Goal: Transaction & Acquisition: Book appointment/travel/reservation

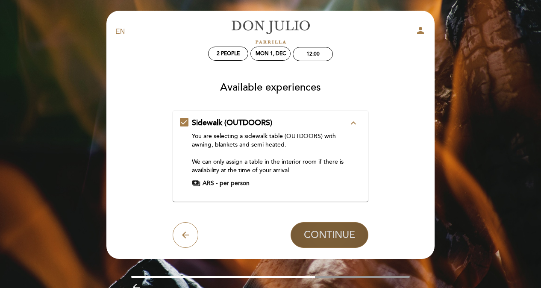
click at [331, 229] on span "CONTINUE" at bounding box center [329, 235] width 51 height 12
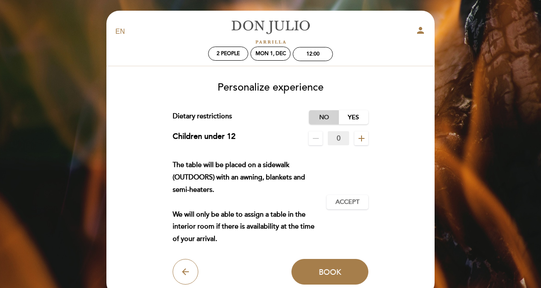
click at [325, 117] on label "No" at bounding box center [324, 117] width 30 height 14
click at [350, 119] on label "Yes" at bounding box center [353, 117] width 30 height 14
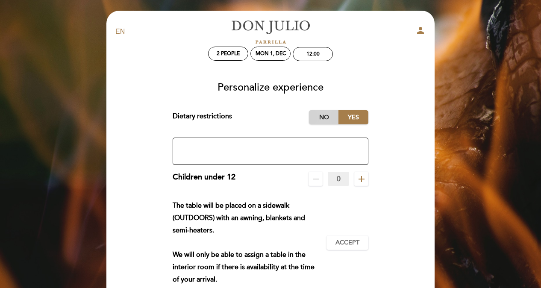
click at [327, 120] on label "No" at bounding box center [324, 117] width 30 height 14
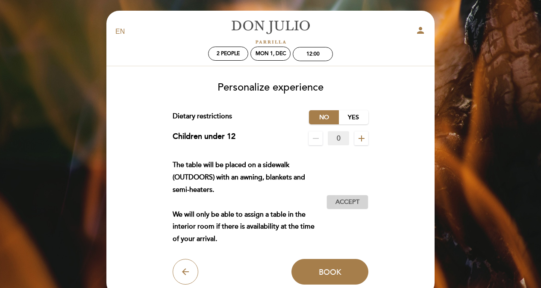
click at [342, 201] on span "Accept" at bounding box center [347, 202] width 24 height 9
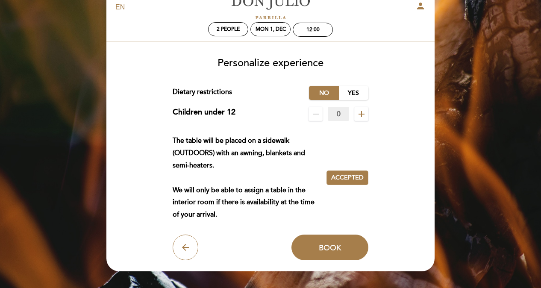
scroll to position [77, 0]
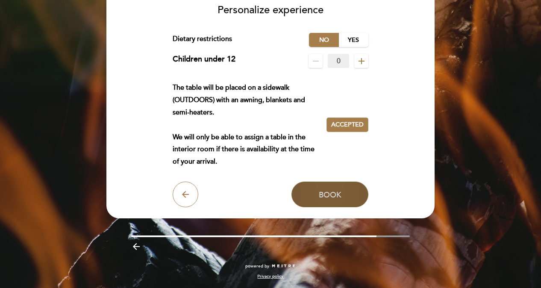
click at [334, 191] on span "Book" at bounding box center [330, 194] width 23 height 9
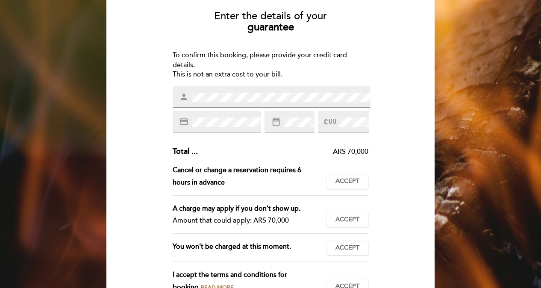
scroll to position [85, 0]
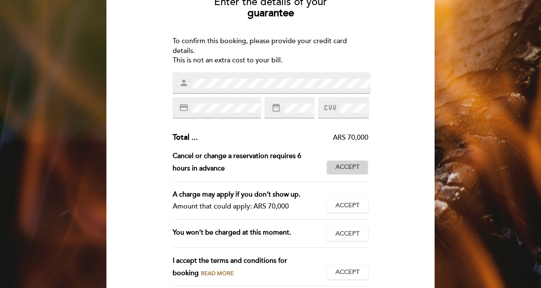
click at [334, 167] on button "Accept Accepted" at bounding box center [347, 167] width 42 height 15
click at [336, 203] on span "Accept" at bounding box center [347, 205] width 24 height 9
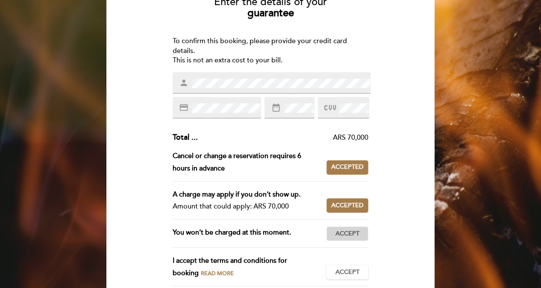
click at [351, 236] on span "Accept" at bounding box center [347, 233] width 24 height 9
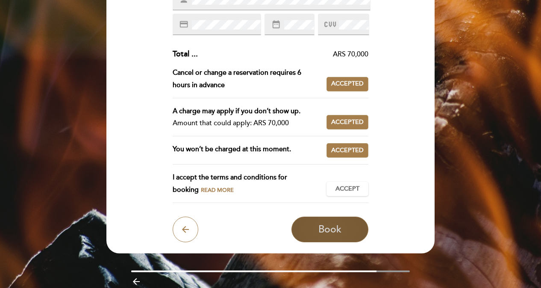
scroll to position [171, 0]
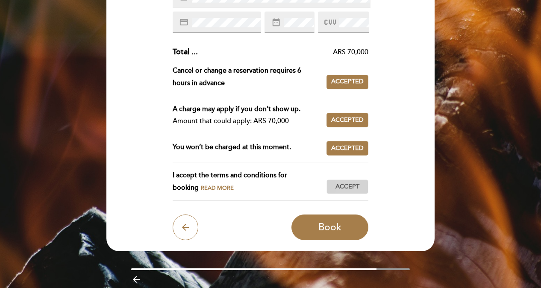
click at [342, 184] on span "Accept" at bounding box center [347, 186] width 24 height 9
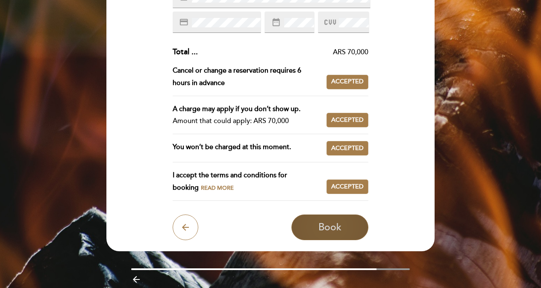
click at [325, 227] on span "Book" at bounding box center [329, 227] width 23 height 12
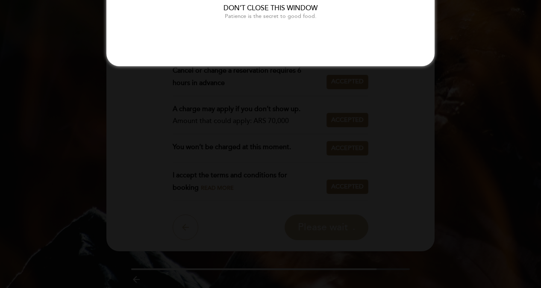
scroll to position [0, 0]
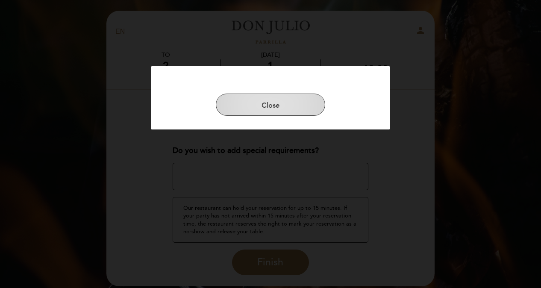
click at [276, 101] on button "Close" at bounding box center [270, 105] width 109 height 22
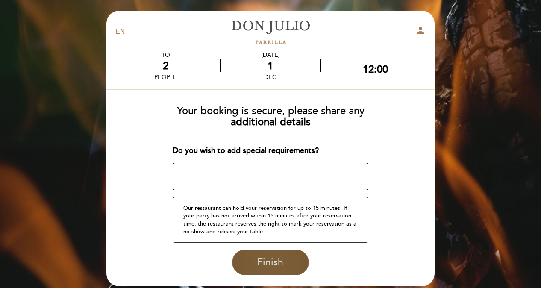
click at [284, 263] on button "Finish" at bounding box center [270, 262] width 77 height 26
